Goal: Information Seeking & Learning: Learn about a topic

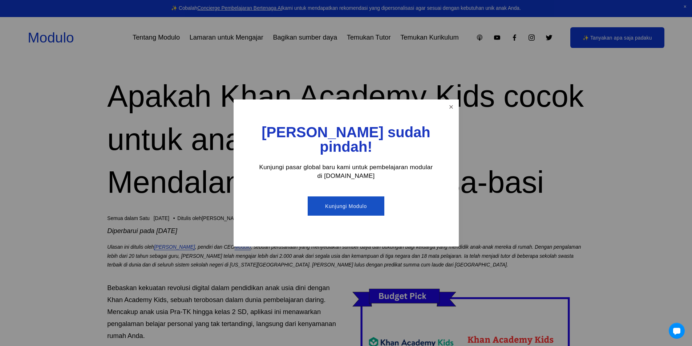
scroll to position [73, 0]
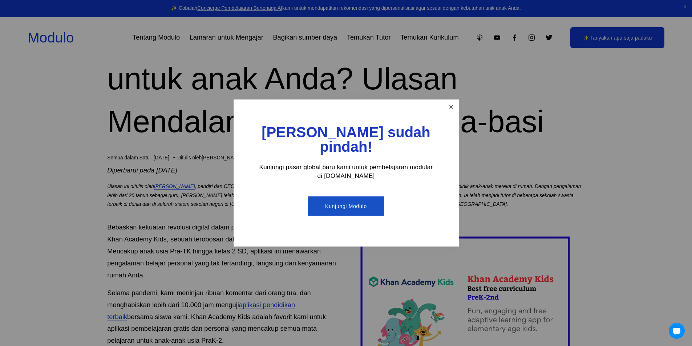
click at [453, 110] on link "Menutup" at bounding box center [451, 107] width 13 height 13
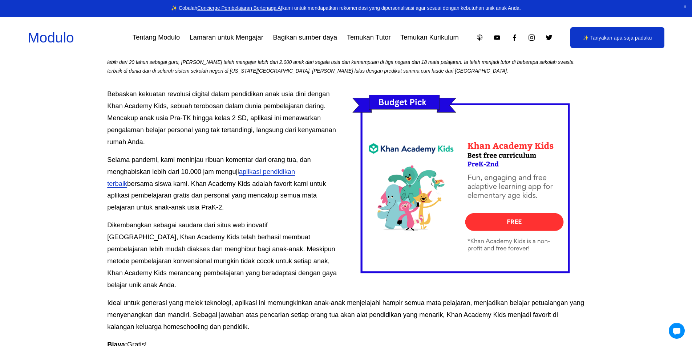
scroll to position [242, 0]
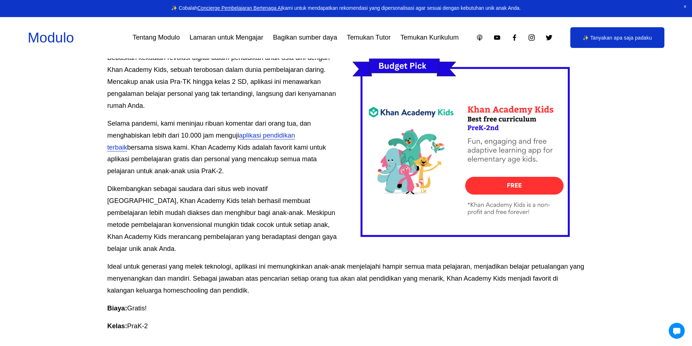
click at [109, 191] on font "Dikembangkan sebagai saudara dari situs web inovatif [GEOGRAPHIC_DATA], Khan Ac…" at bounding box center [222, 219] width 231 height 68
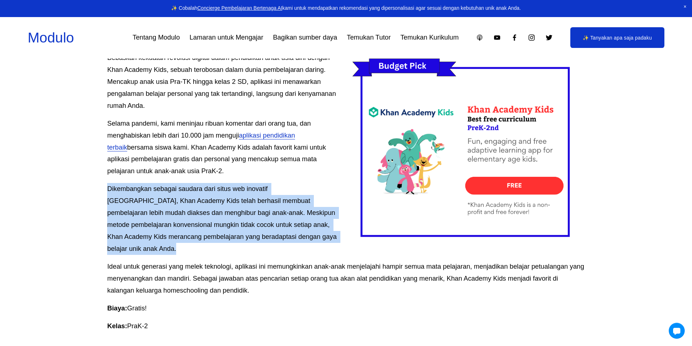
drag, startPoint x: 109, startPoint y: 191, endPoint x: 142, endPoint y: 222, distance: 45.5
click at [142, 222] on font "Dikembangkan sebagai saudara dari situs web inovatif [GEOGRAPHIC_DATA], Khan Ac…" at bounding box center [222, 219] width 231 height 68
copy font "Dikembangkan sebagai saudara dari situs web inovatif [GEOGRAPHIC_DATA], Khan Ac…"
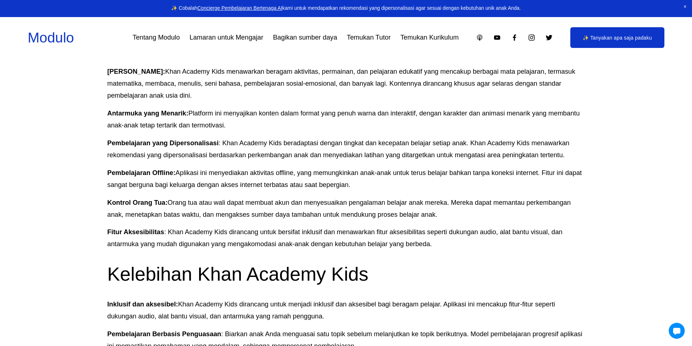
scroll to position [569, 0]
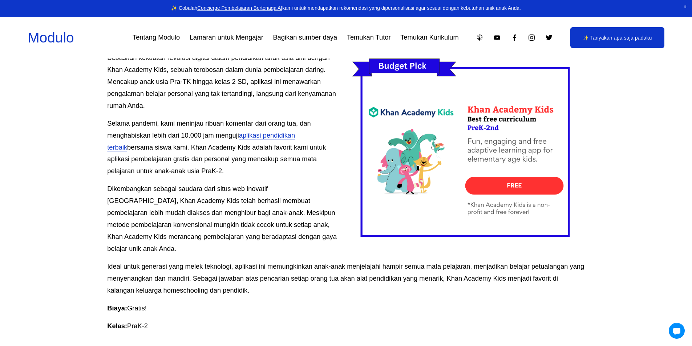
scroll to position [218, 0]
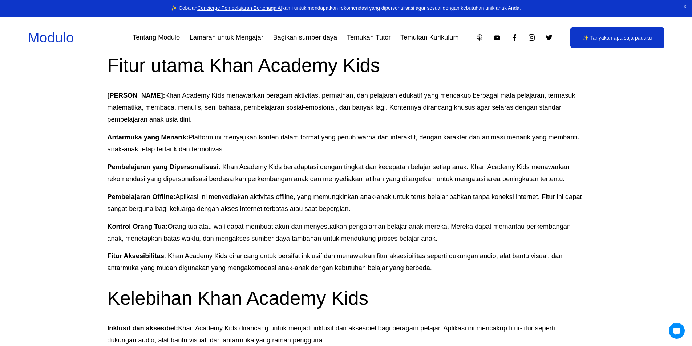
scroll to position [509, 0]
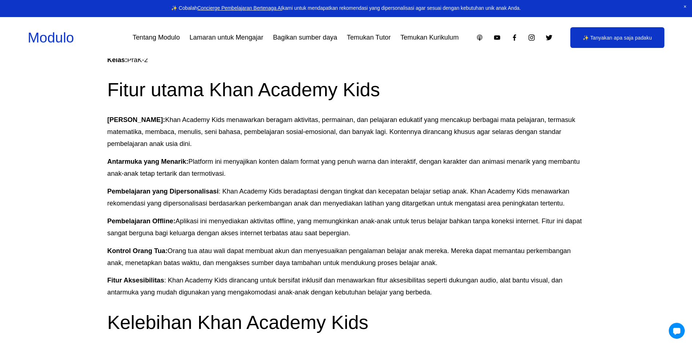
drag, startPoint x: 108, startPoint y: 111, endPoint x: 195, endPoint y: 134, distance: 90.1
click at [195, 134] on p "Konten Edukasi: Khan Academy Kids menawarkan beragam aktivitas, permainan, dan …" at bounding box center [345, 132] width 477 height 36
copy p "Konten Edukasi: Khan Academy Kids menawarkan beragam aktivitas, permainan, dan …"
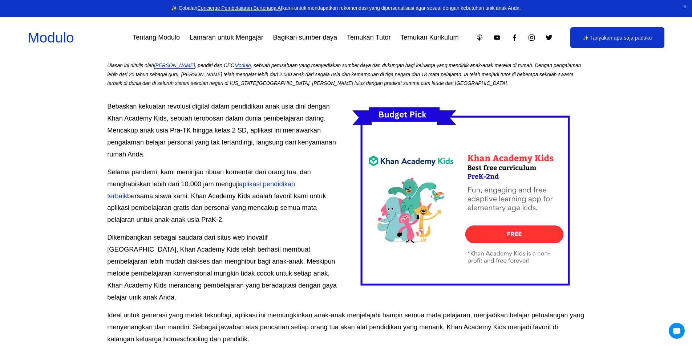
scroll to position [206, 0]
